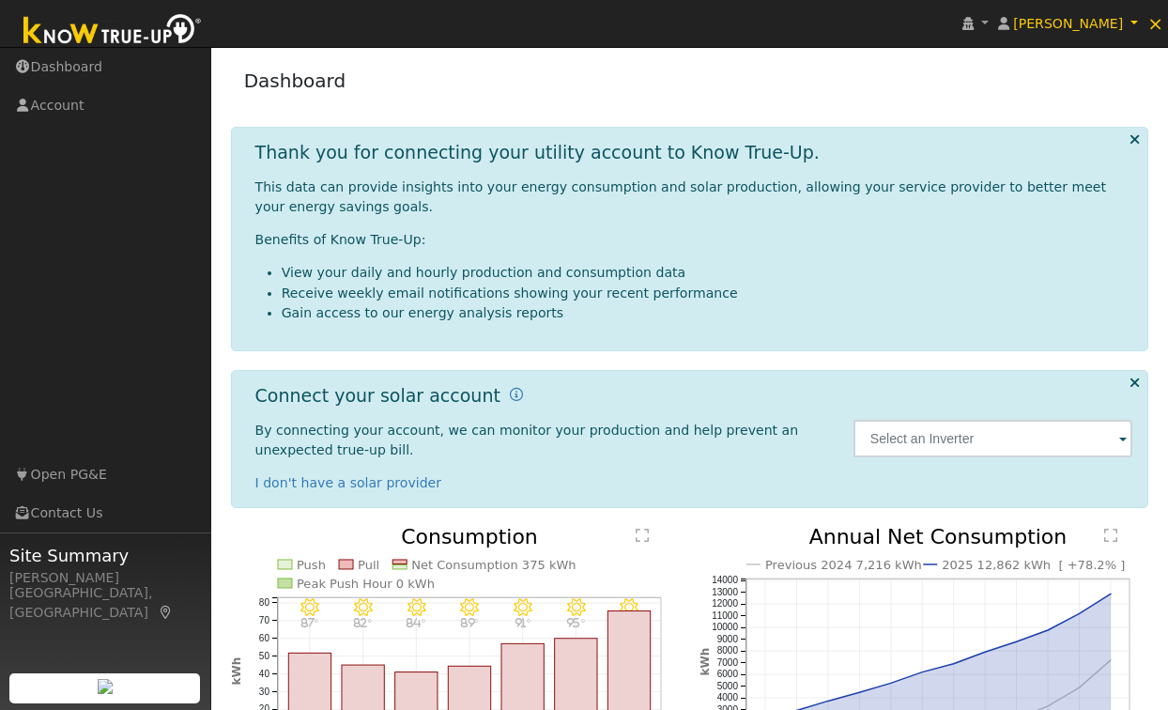
scroll to position [50, 0]
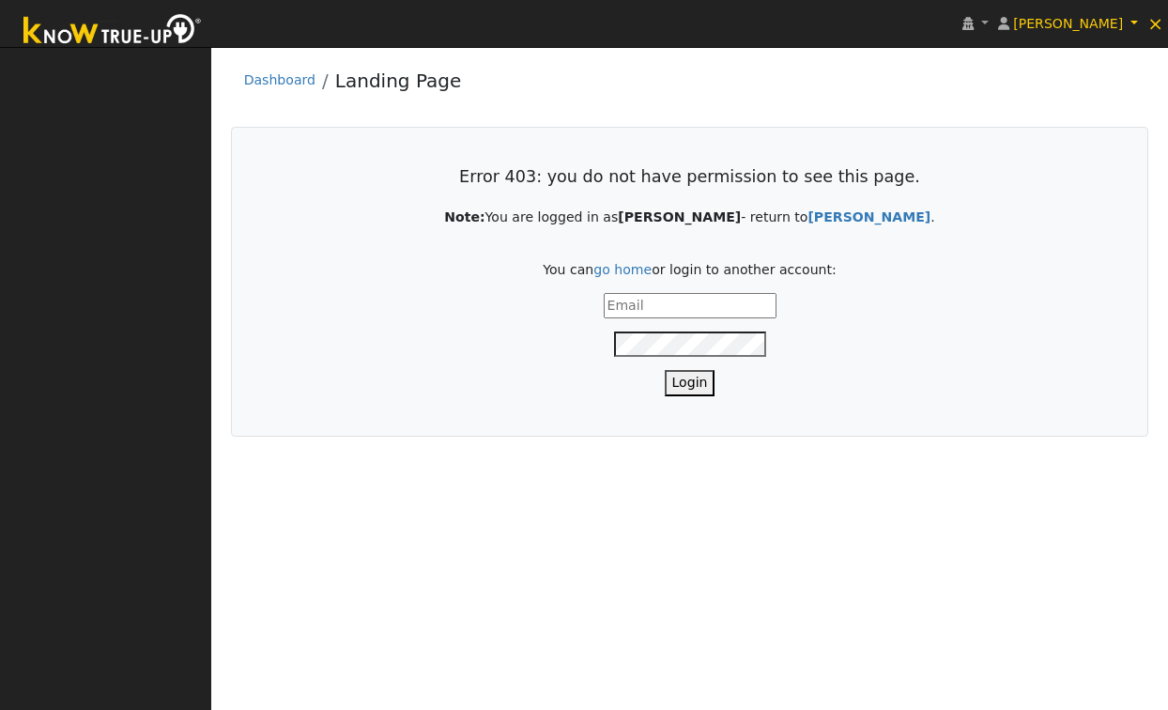
type input "[PERSON_NAME][EMAIL_ADDRESS][DOMAIN_NAME]"
drag, startPoint x: 677, startPoint y: 384, endPoint x: 753, endPoint y: 384, distance: 76.0
click at [677, 384] on button "Login" at bounding box center [690, 382] width 51 height 25
